Goal: Navigation & Orientation: Find specific page/section

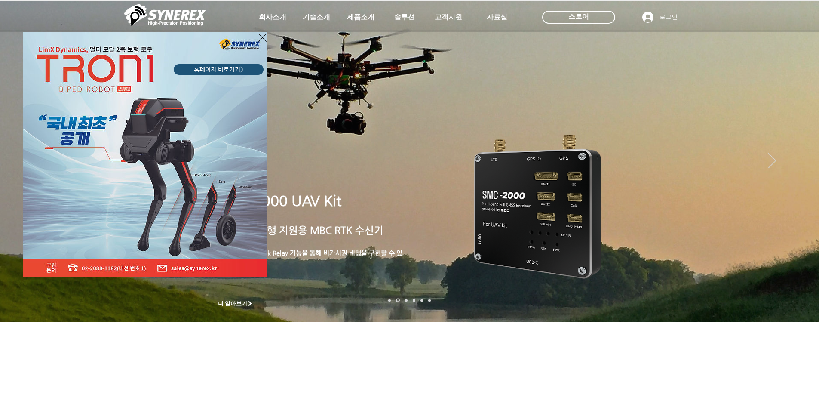
click at [261, 39] on icon "사이트로 돌아가기" at bounding box center [263, 37] width 8 height 11
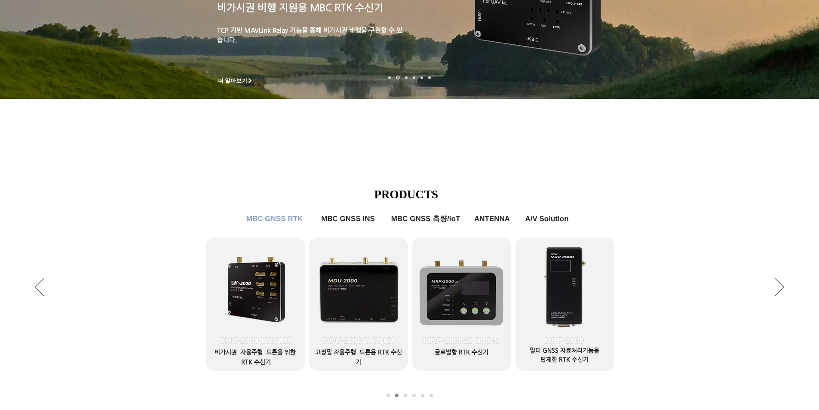
scroll to position [222, 0]
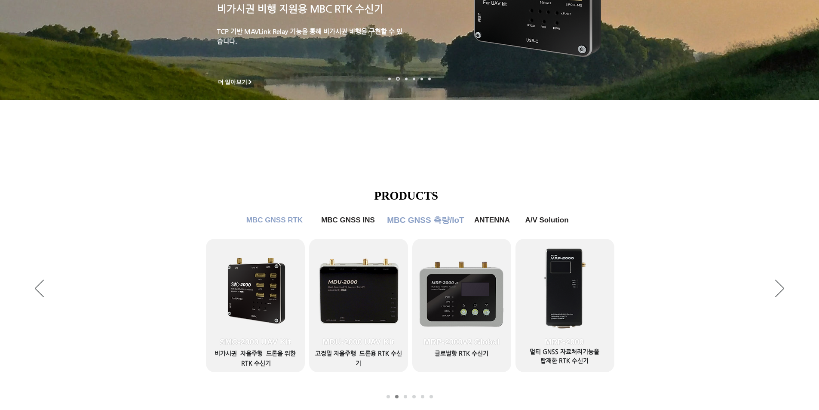
click at [425, 218] on span "MBC GNSS 측량/IoT" at bounding box center [425, 220] width 77 height 11
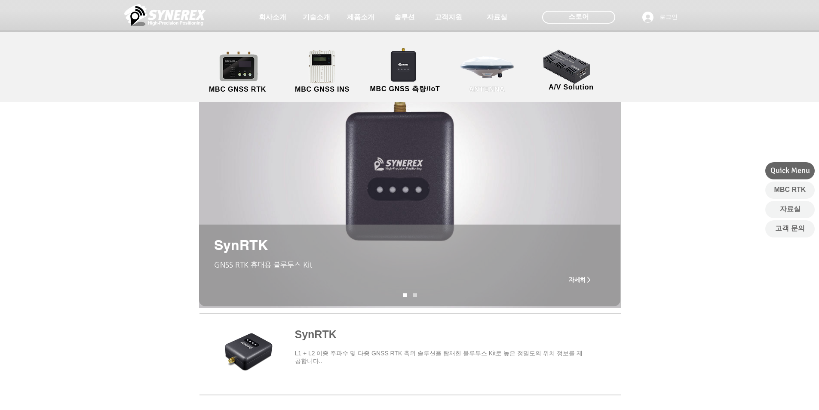
click at [472, 70] on link "ANTENNA" at bounding box center [487, 71] width 77 height 45
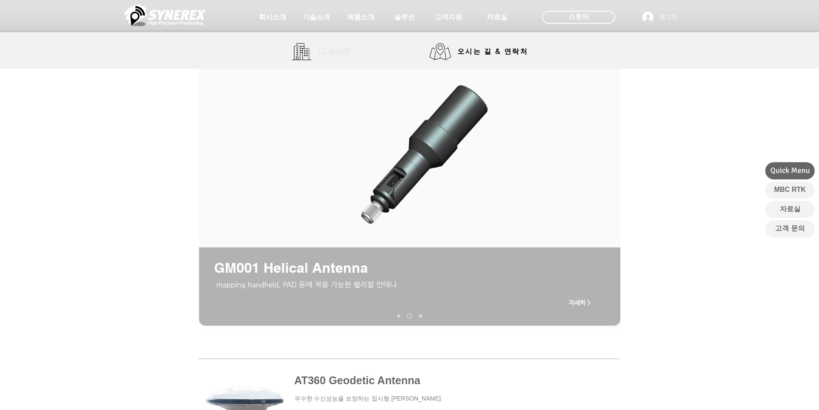
click at [310, 53] on link "회사소개" at bounding box center [324, 51] width 65 height 17
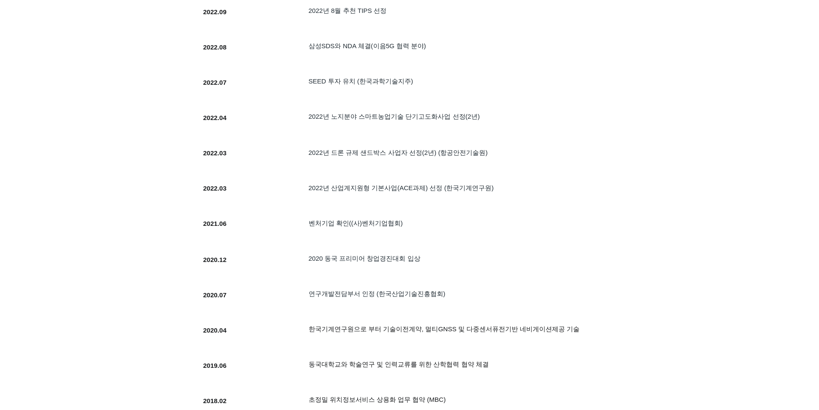
scroll to position [559, 0]
